Goal: Task Accomplishment & Management: Manage account settings

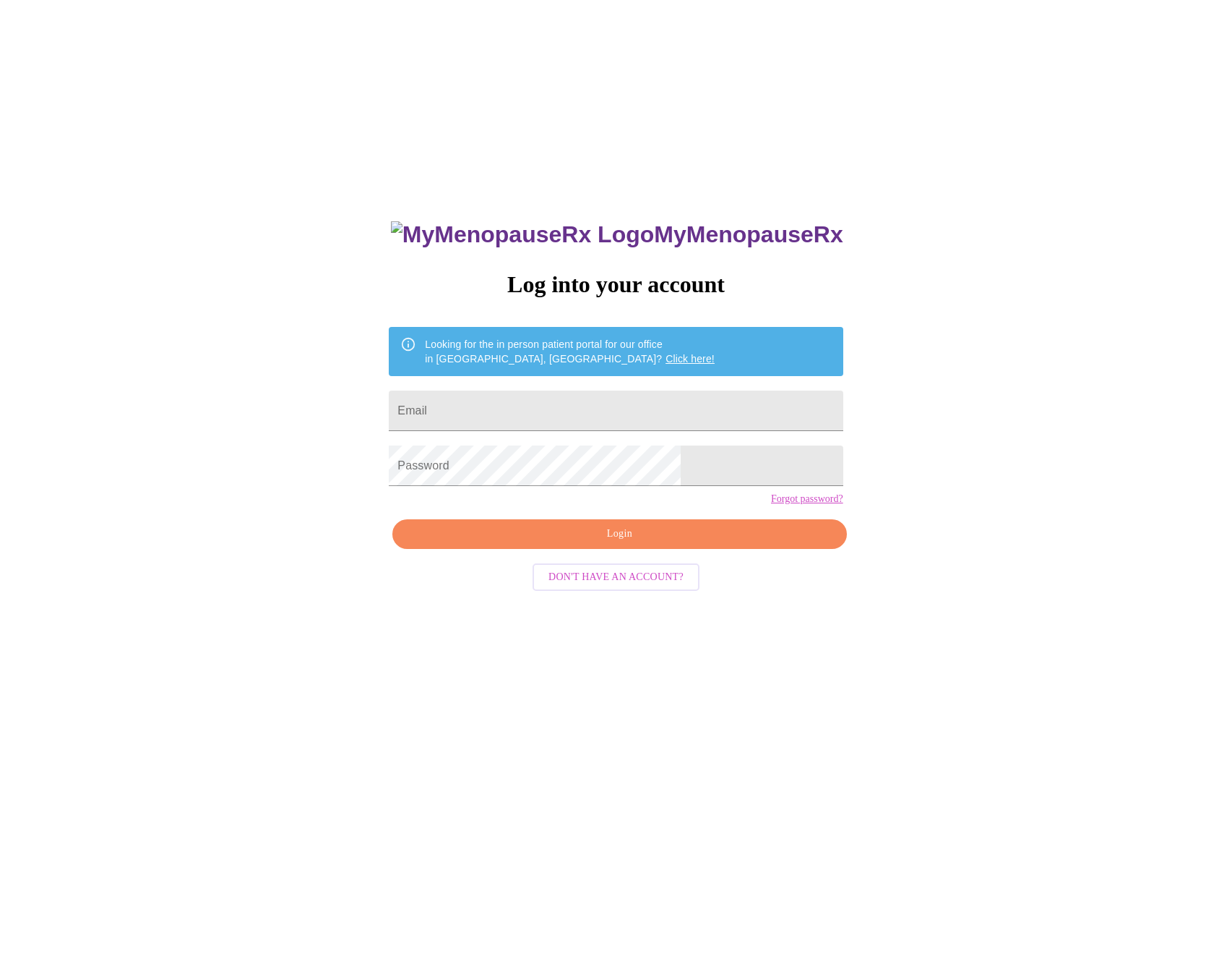
click at [676, 103] on div "MyMenopauseRx Log into your account Looking for the in person patient portal fo…" at bounding box center [616, 582] width 1221 height 1154
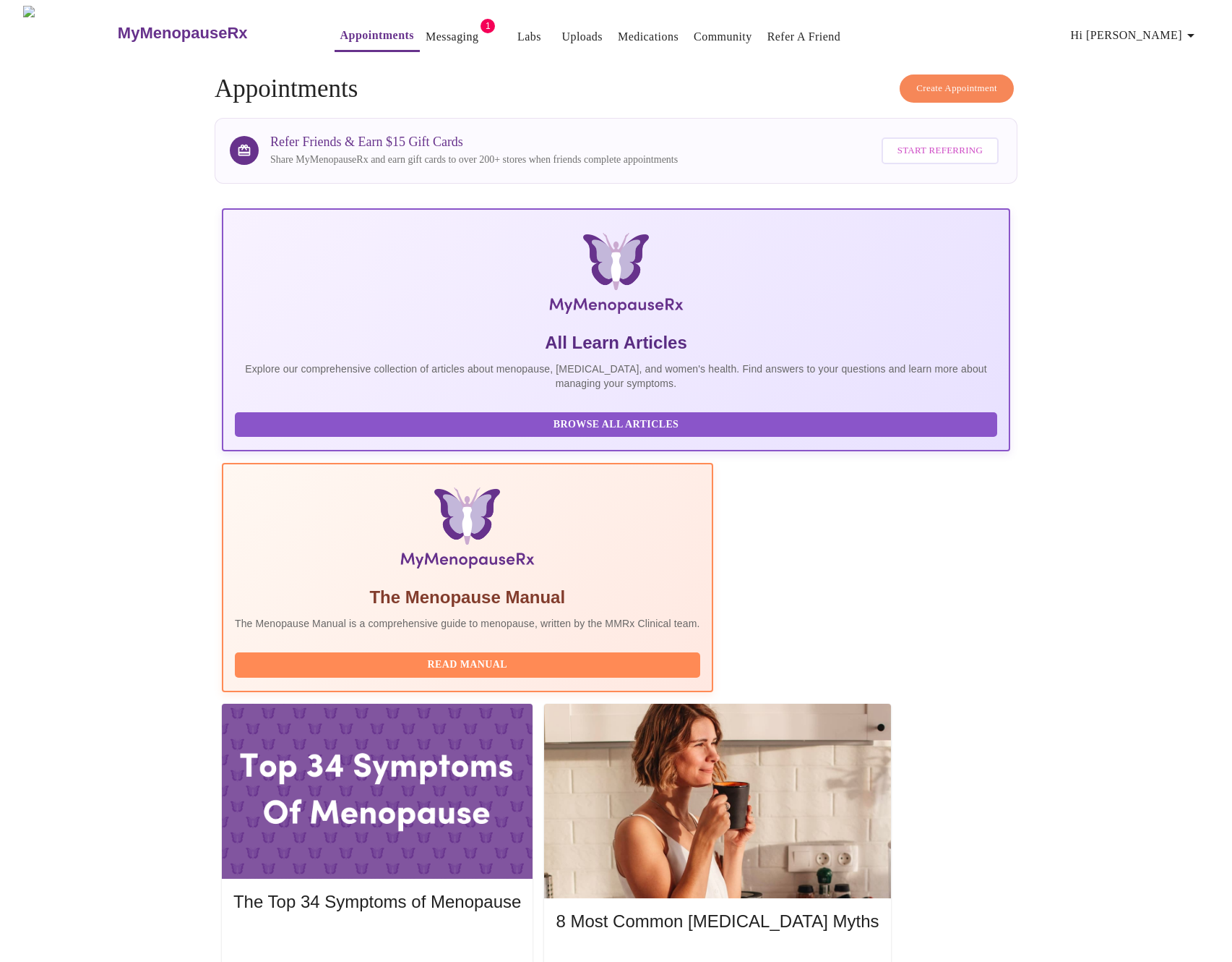
click at [1187, 31] on span "Hi [PERSON_NAME]" at bounding box center [1136, 35] width 128 height 20
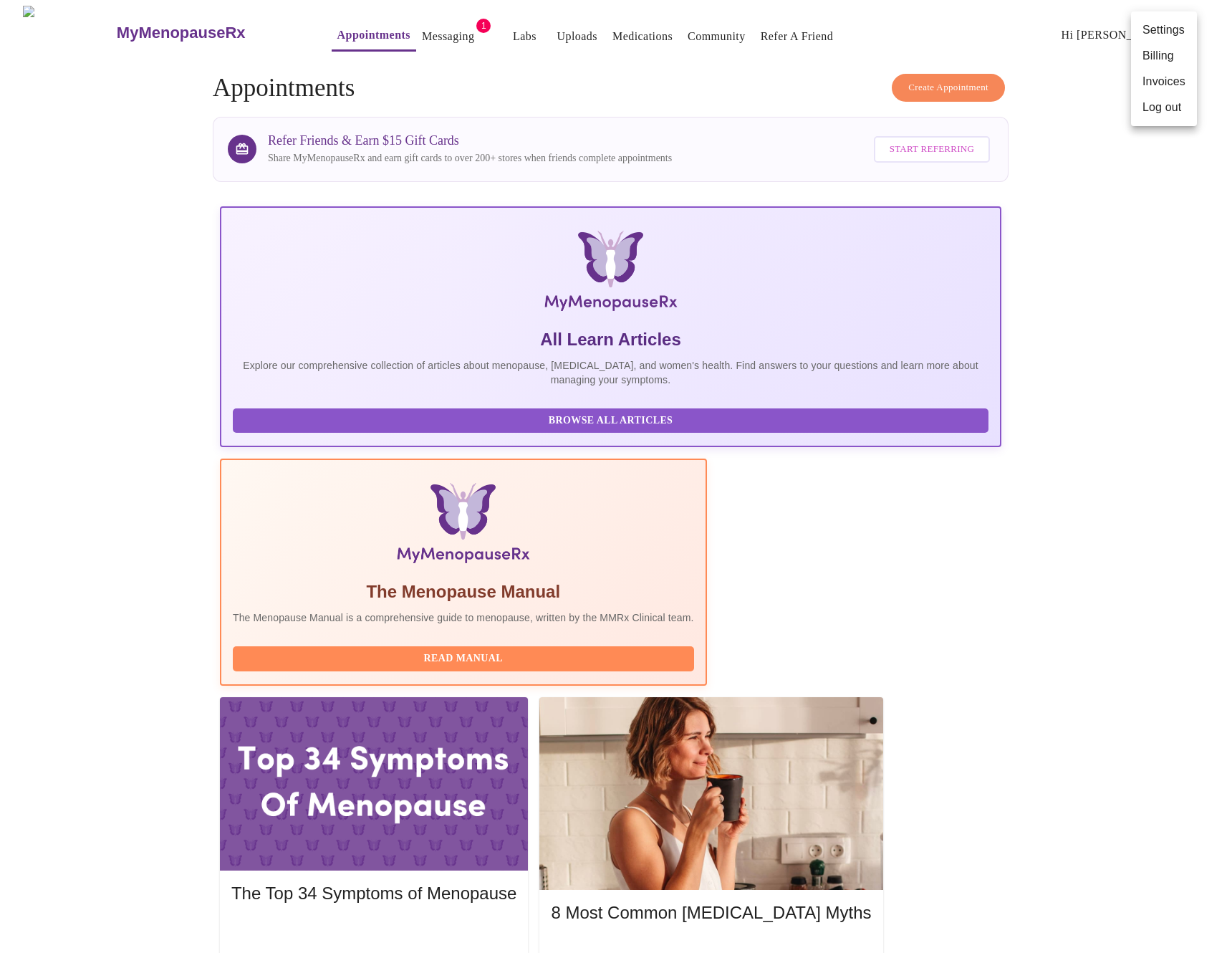
click at [1149, 78] on li "Invoices" at bounding box center [1164, 81] width 66 height 25
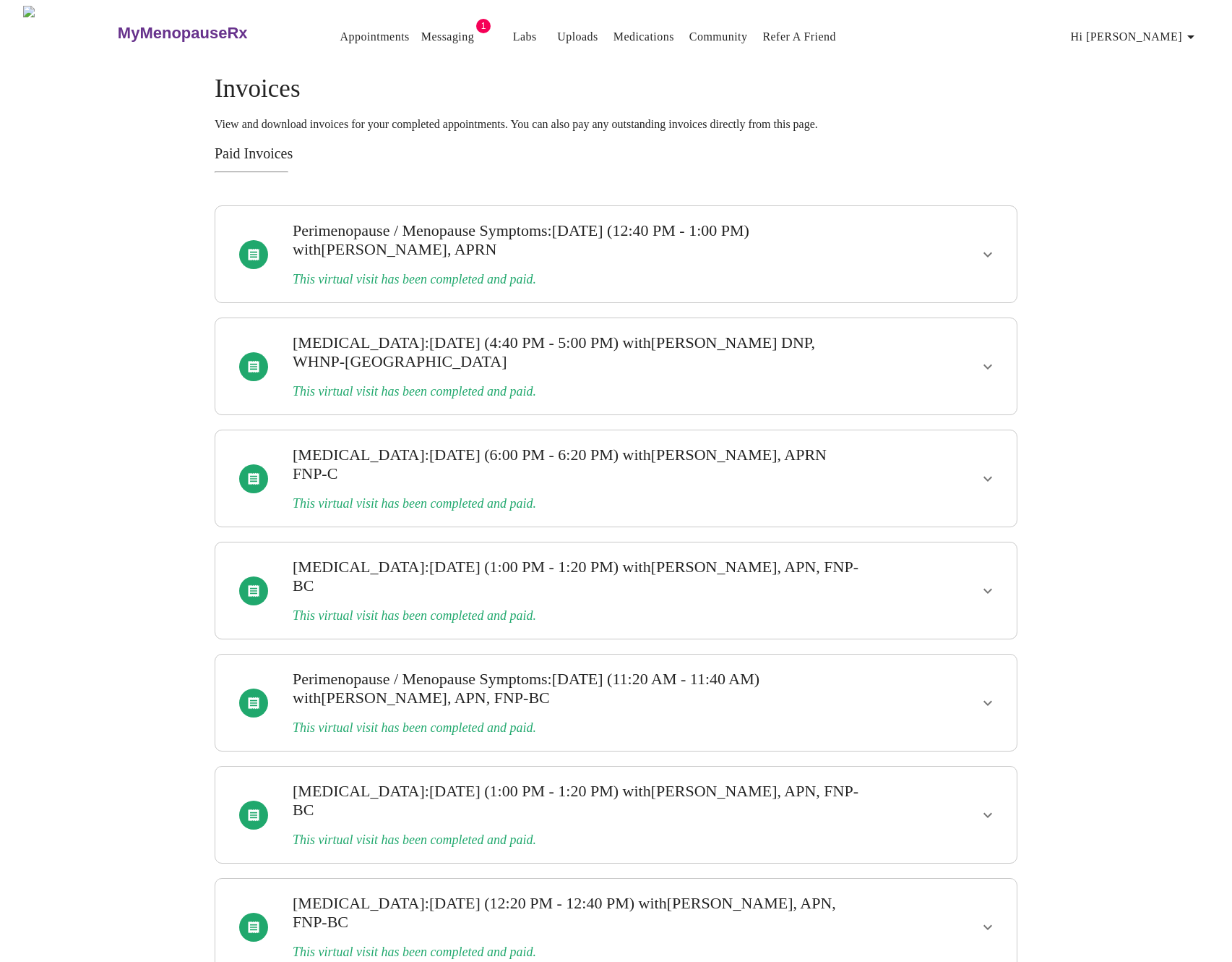
click at [995, 252] on button "show more" at bounding box center [987, 254] width 35 height 35
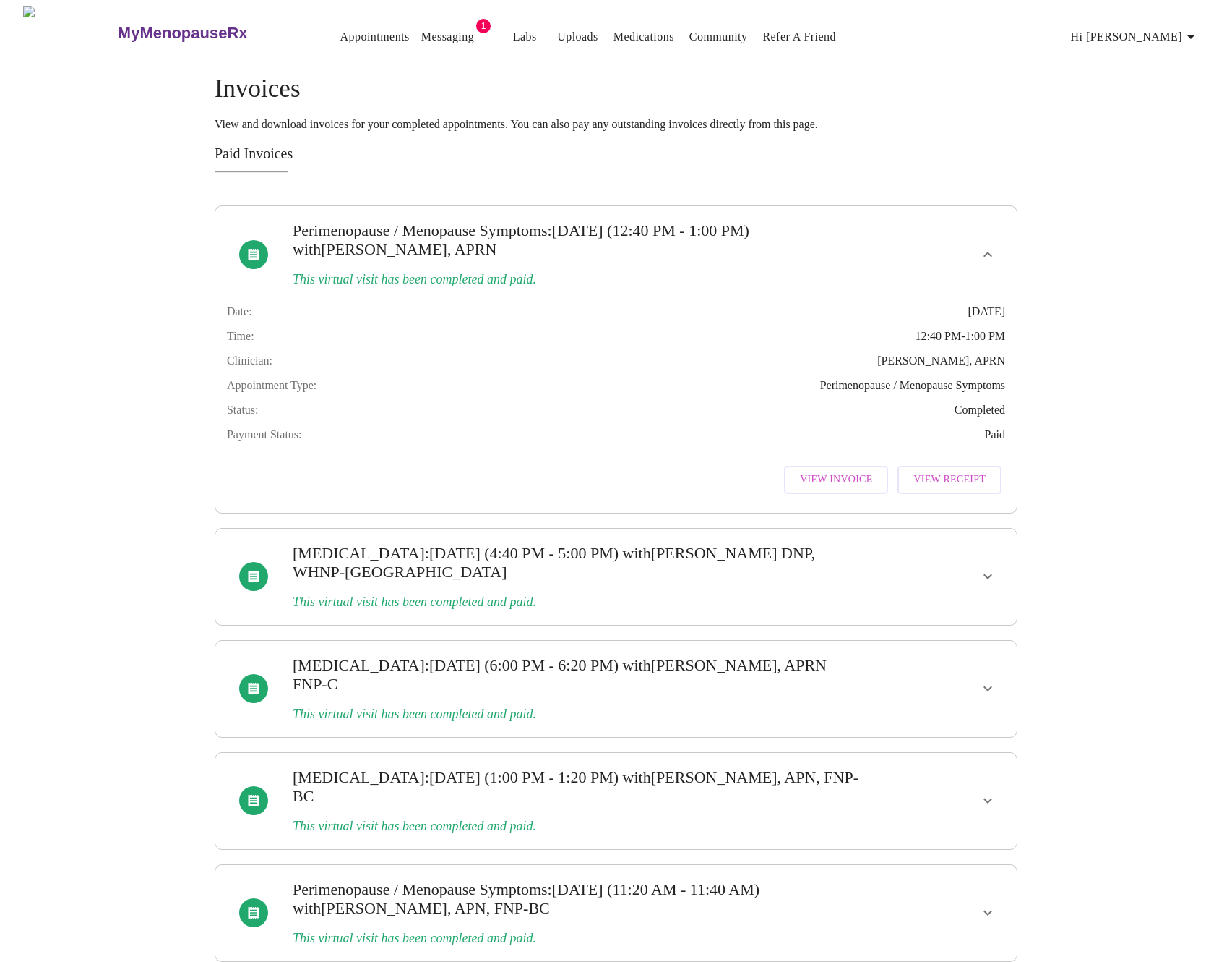
click at [882, 491] on button "View Invoice" at bounding box center [836, 479] width 104 height 28
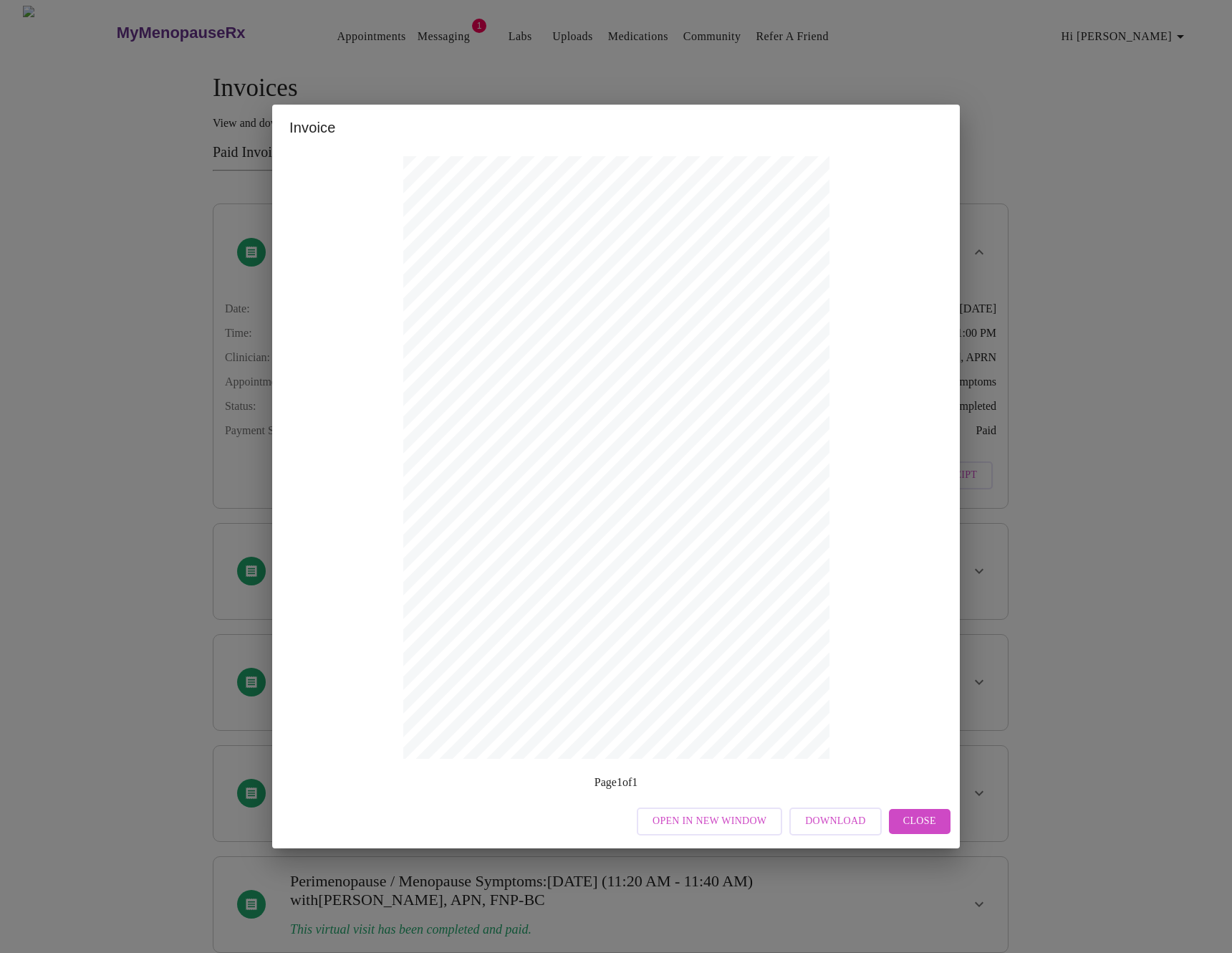
click at [1070, 414] on div "Invoice Appointment Receipt Appointment Number: 24093 Status: paid Date of Serv…" at bounding box center [616, 476] width 1232 height 953
